Goal: Information Seeking & Learning: Check status

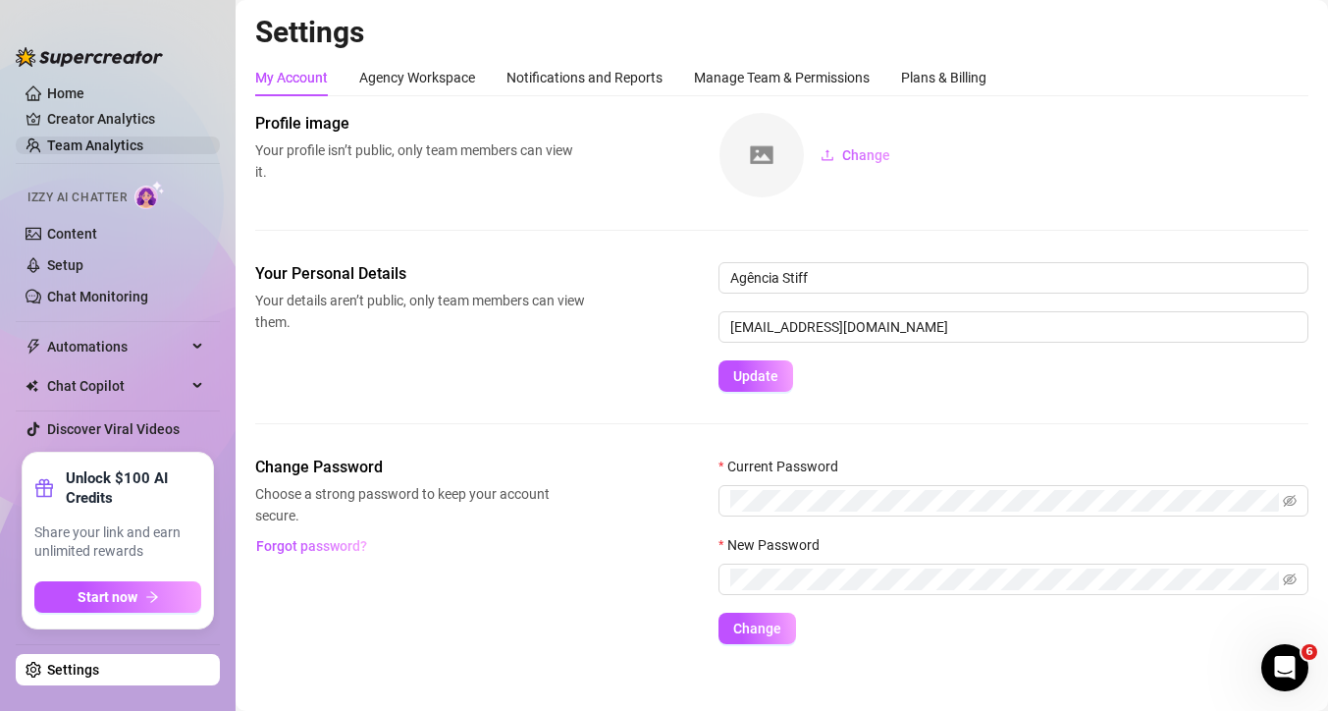
click at [64, 143] on link "Team Analytics" at bounding box center [95, 145] width 96 height 16
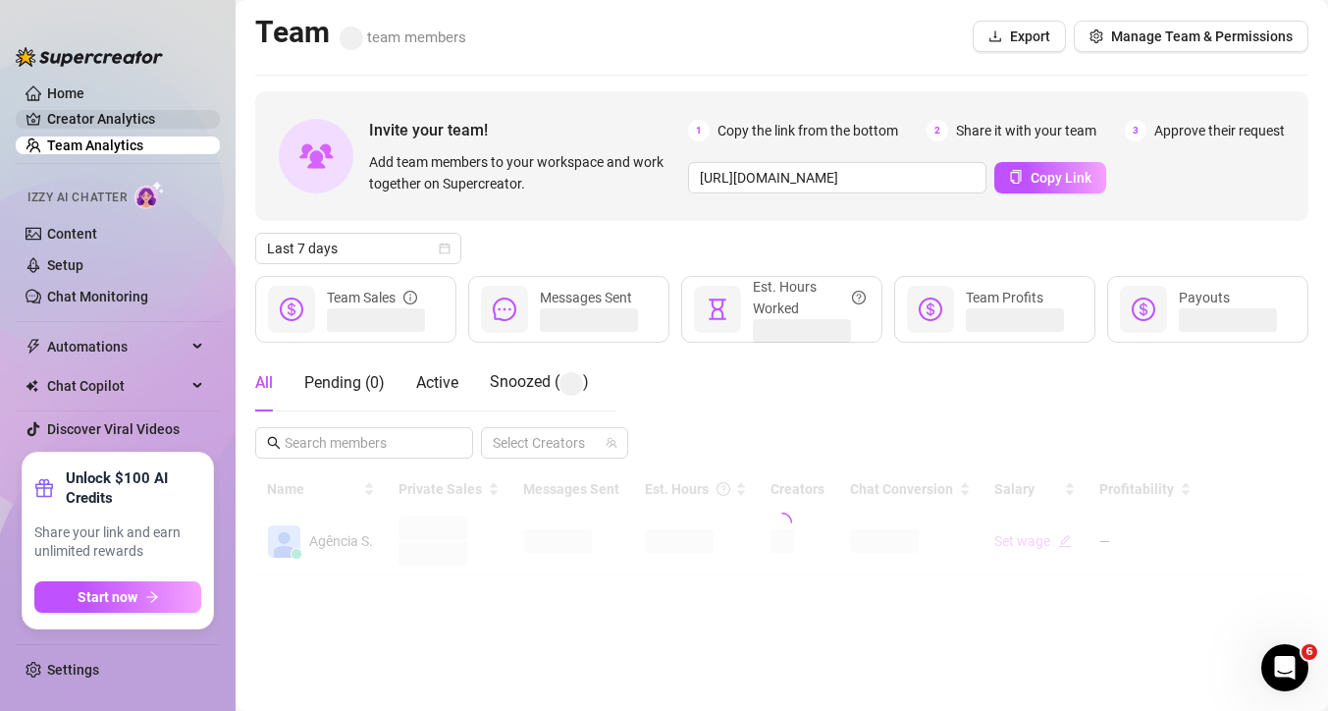
click at [67, 114] on link "Creator Analytics" at bounding box center [125, 118] width 157 height 31
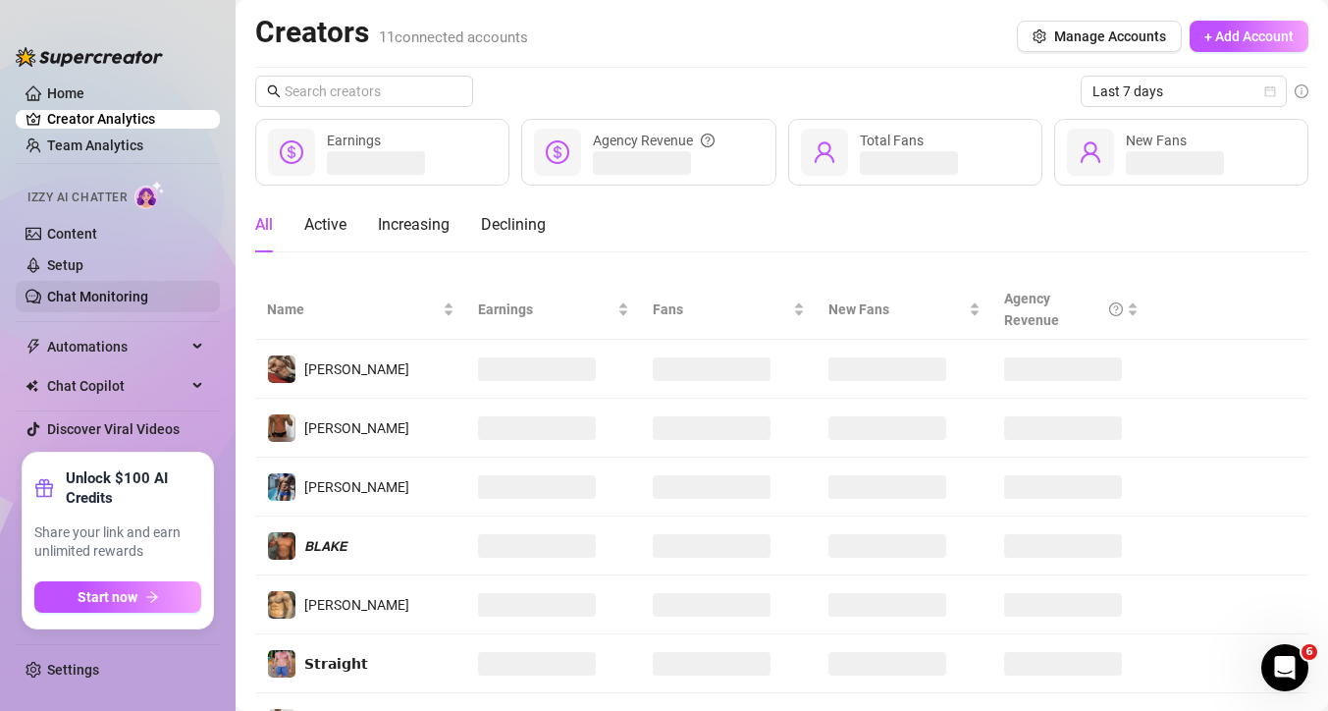
click at [90, 294] on link "Chat Monitoring" at bounding box center [97, 297] width 101 height 16
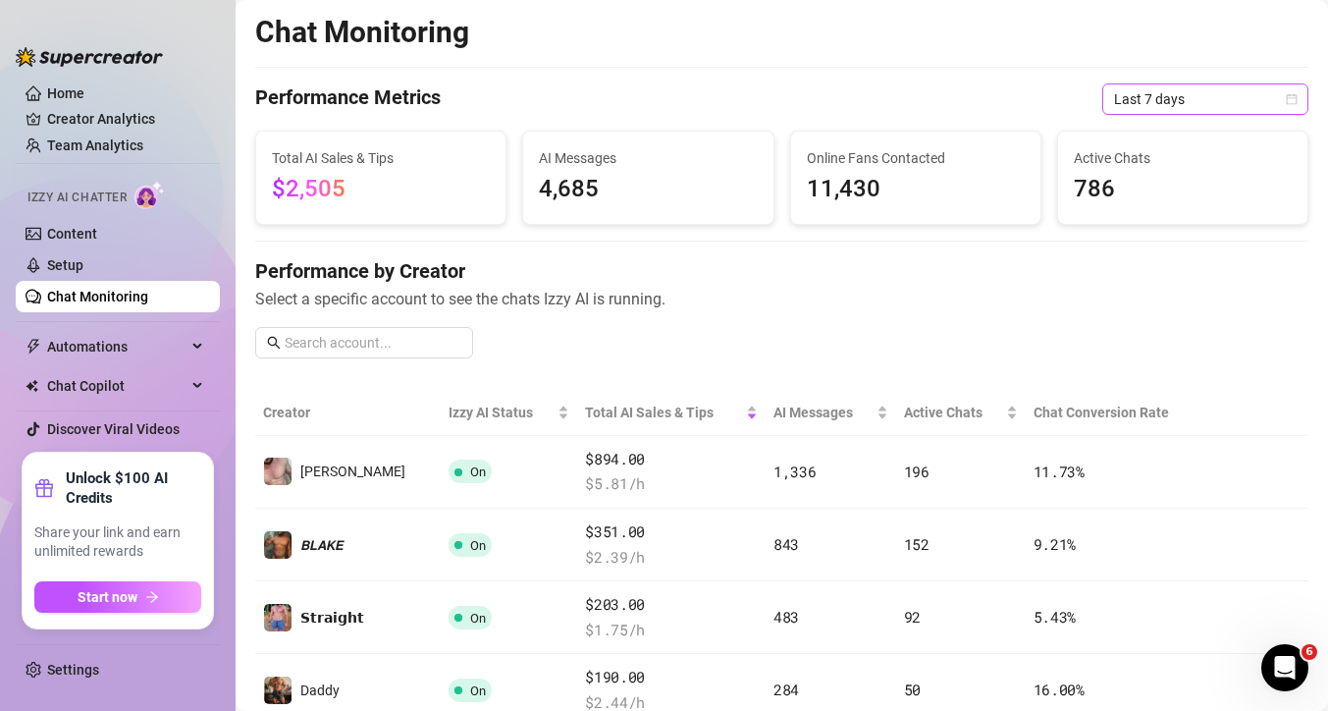
click at [1139, 103] on span "Last 7 days" at bounding box center [1205, 98] width 183 height 29
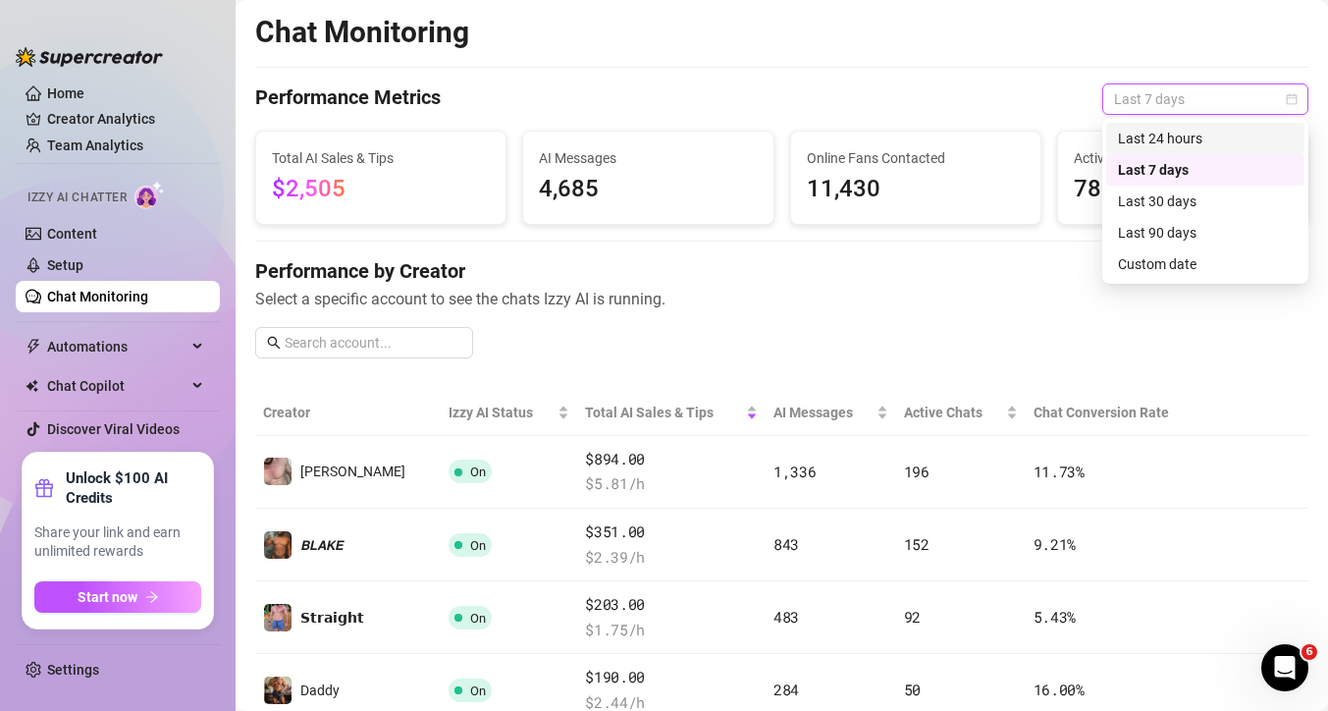
click at [1144, 133] on div "Last 24 hours" at bounding box center [1205, 139] width 175 height 22
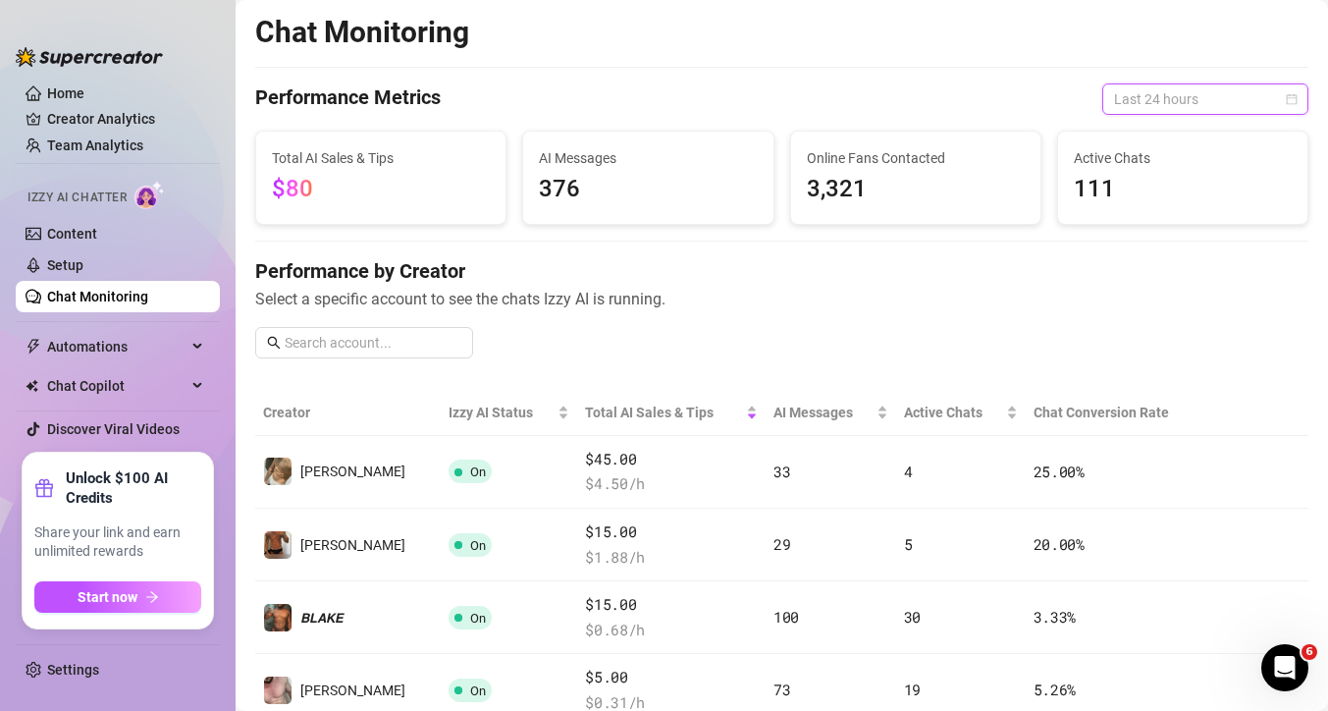
click at [1175, 92] on span "Last 24 hours" at bounding box center [1205, 98] width 183 height 29
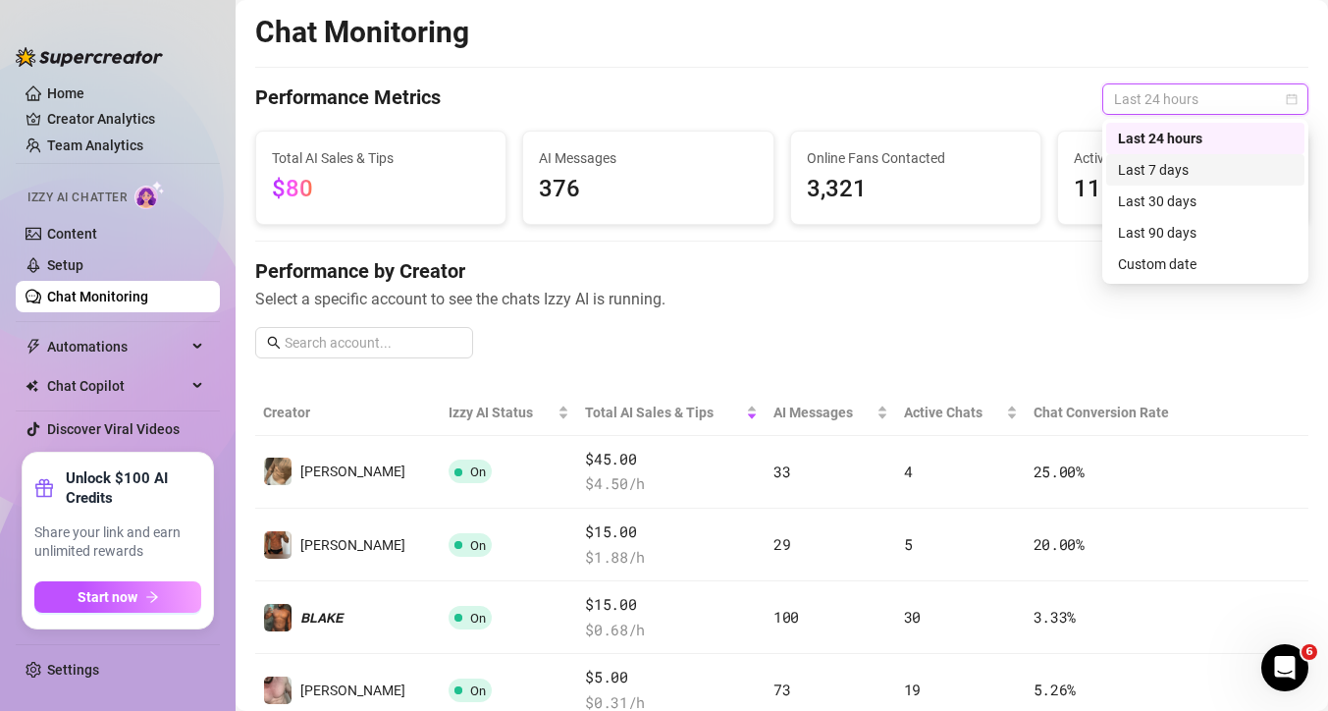
click at [1172, 169] on div "Last 7 days" at bounding box center [1205, 170] width 175 height 22
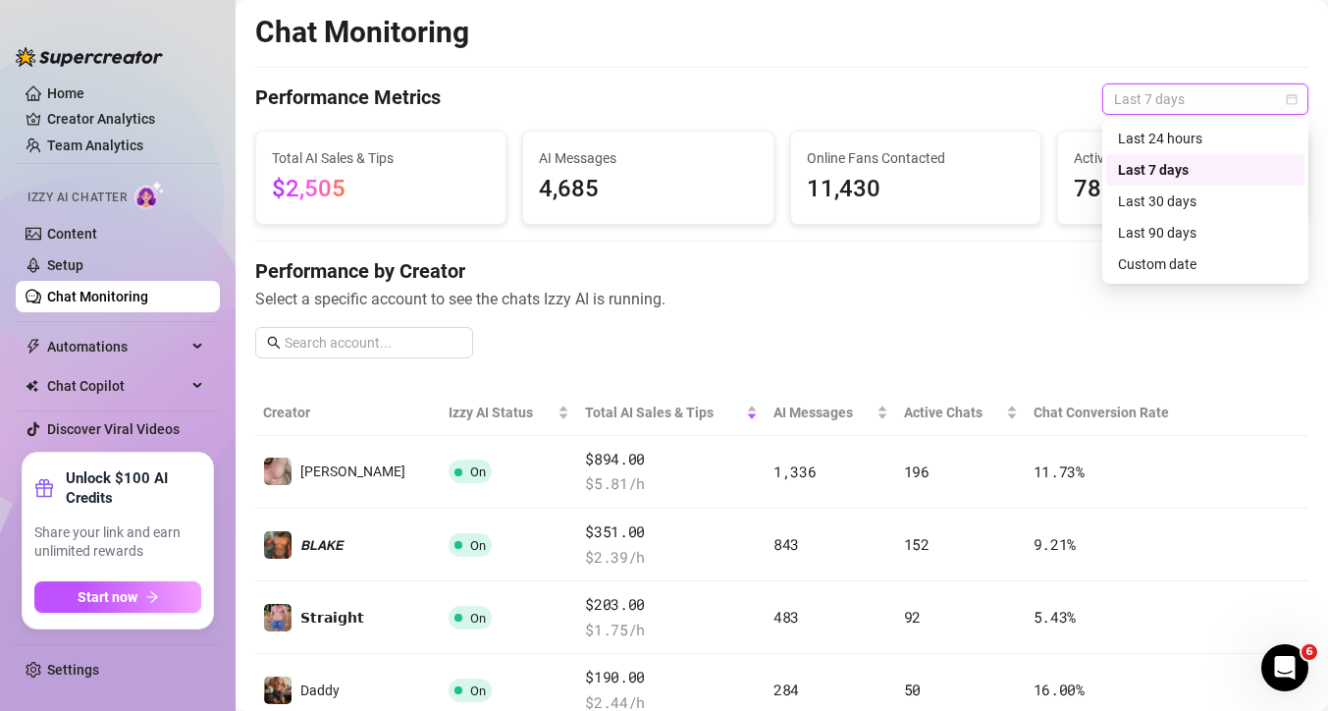
click at [1176, 101] on span "Last 7 days" at bounding box center [1205, 98] width 183 height 29
click at [1161, 199] on div "Last 30 days" at bounding box center [1205, 201] width 175 height 22
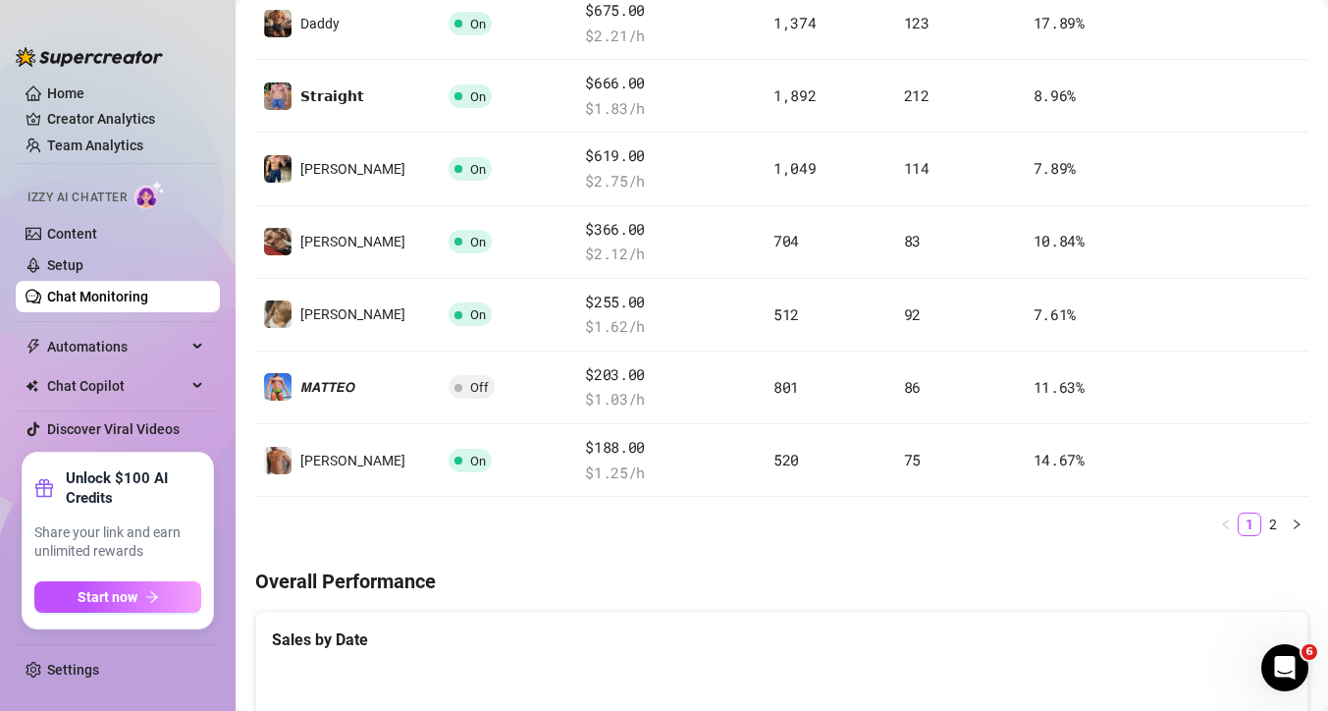
scroll to position [673, 0]
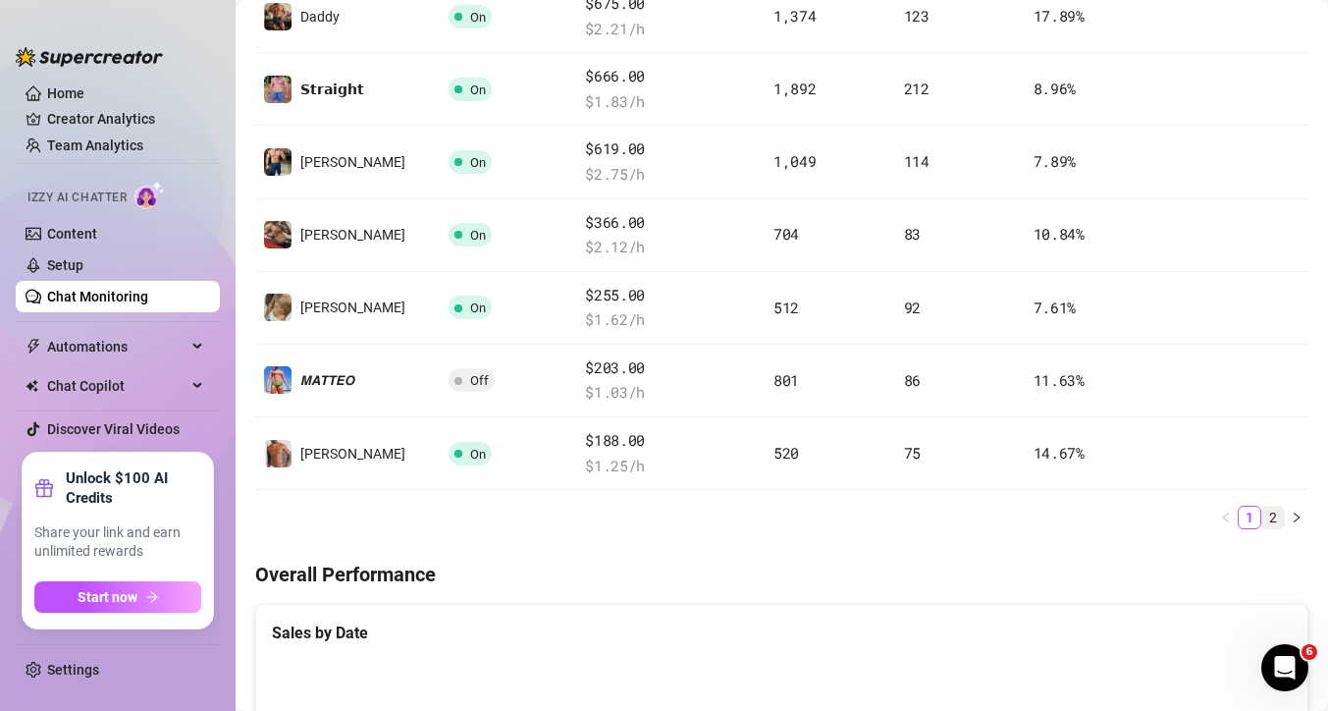
click at [1270, 517] on link "2" at bounding box center [1273, 518] width 22 height 22
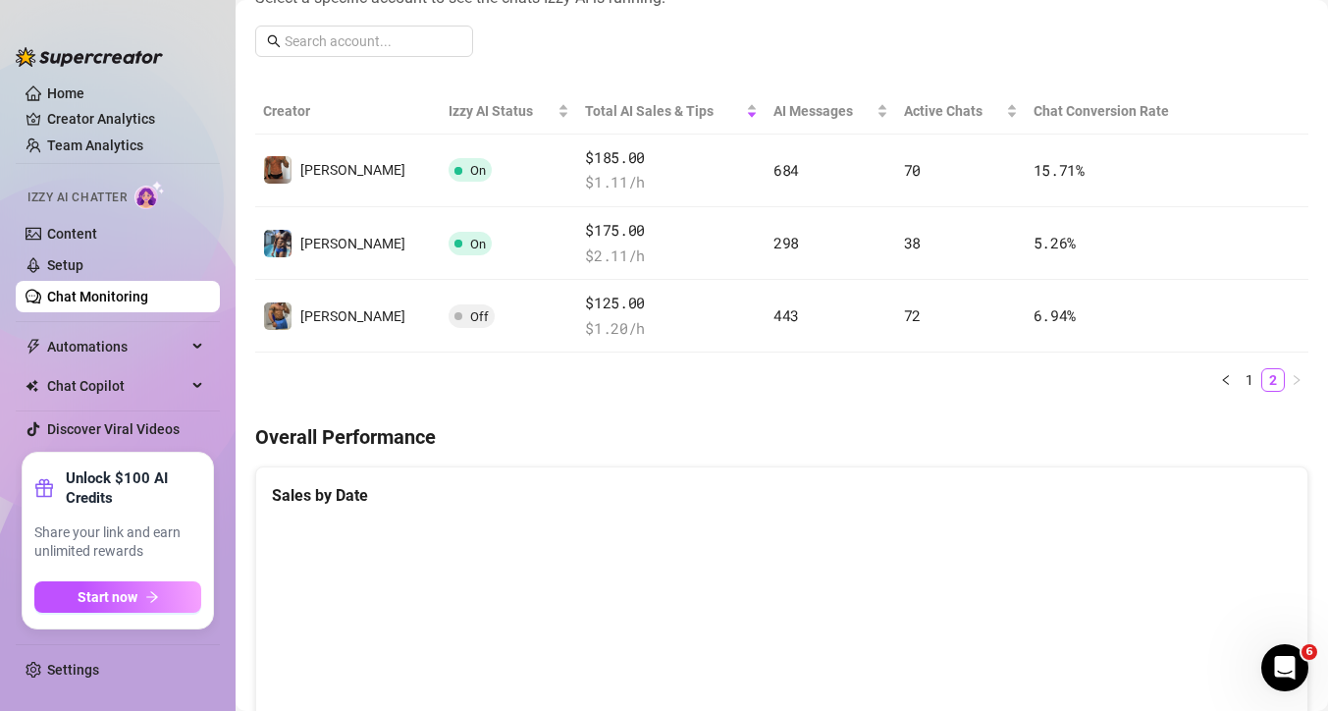
scroll to position [89, 0]
